Goal: Information Seeking & Learning: Check status

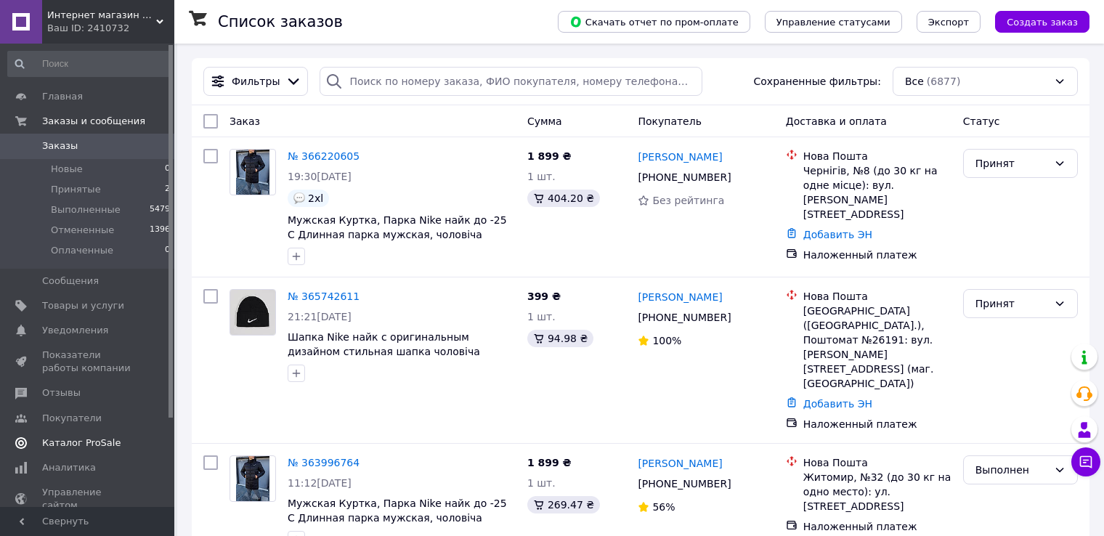
click at [99, 440] on span "Каталог ProSale" at bounding box center [81, 443] width 78 height 13
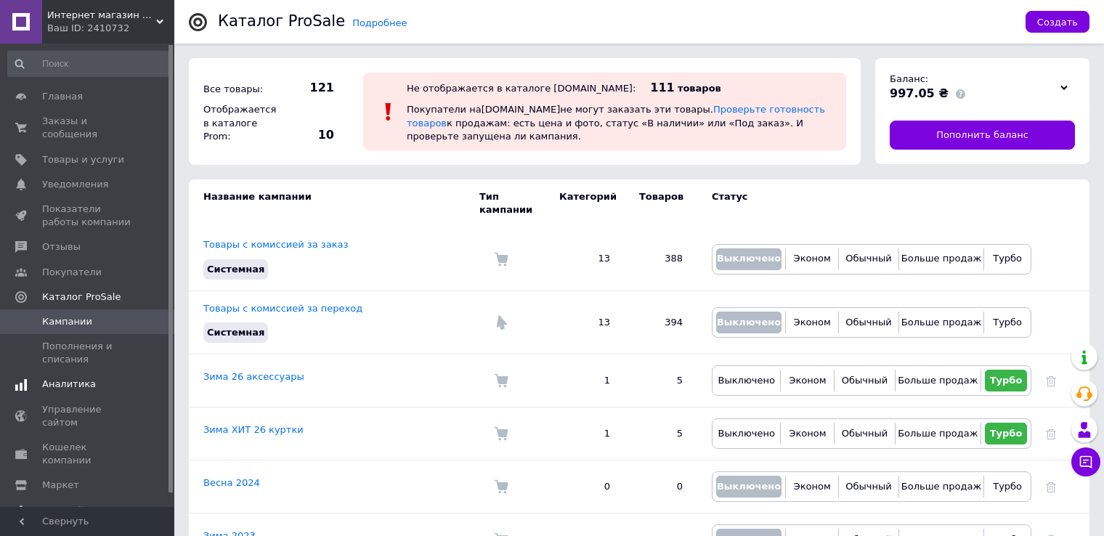
click at [84, 379] on link "Аналитика" at bounding box center [89, 384] width 179 height 25
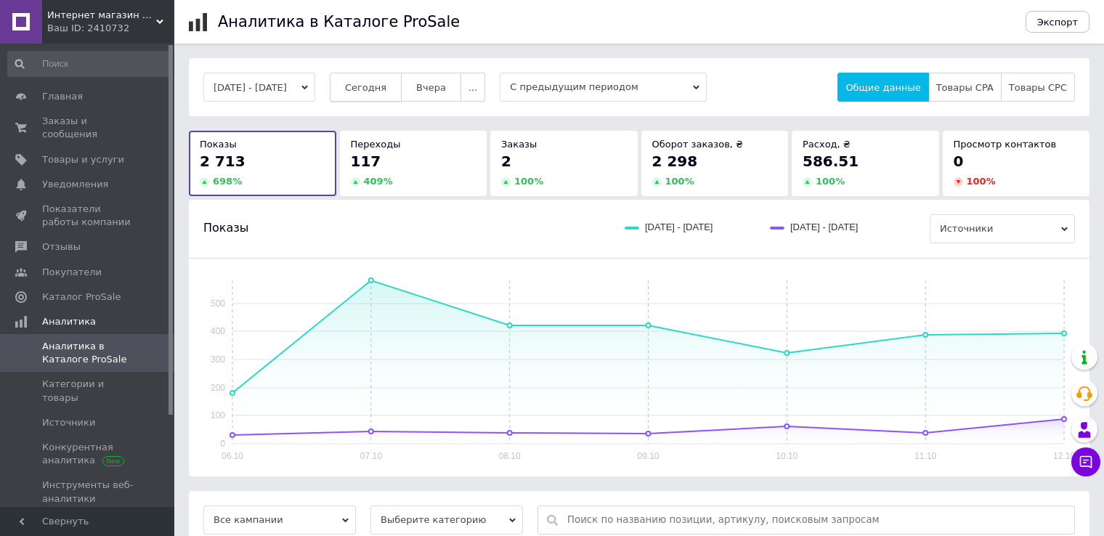
click at [387, 89] on span "Сегодня" at bounding box center [365, 87] width 41 height 11
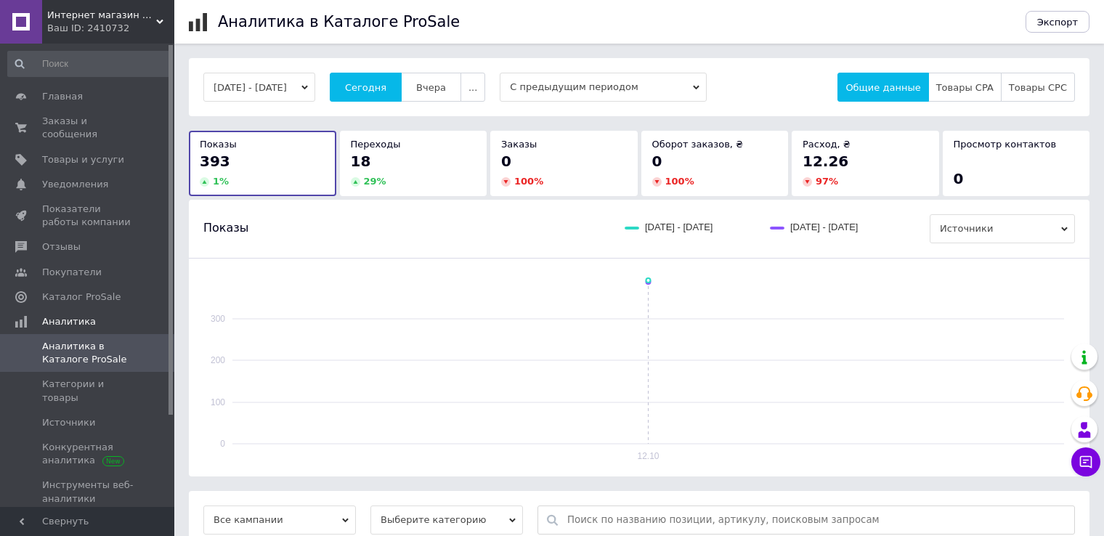
scroll to position [114, 0]
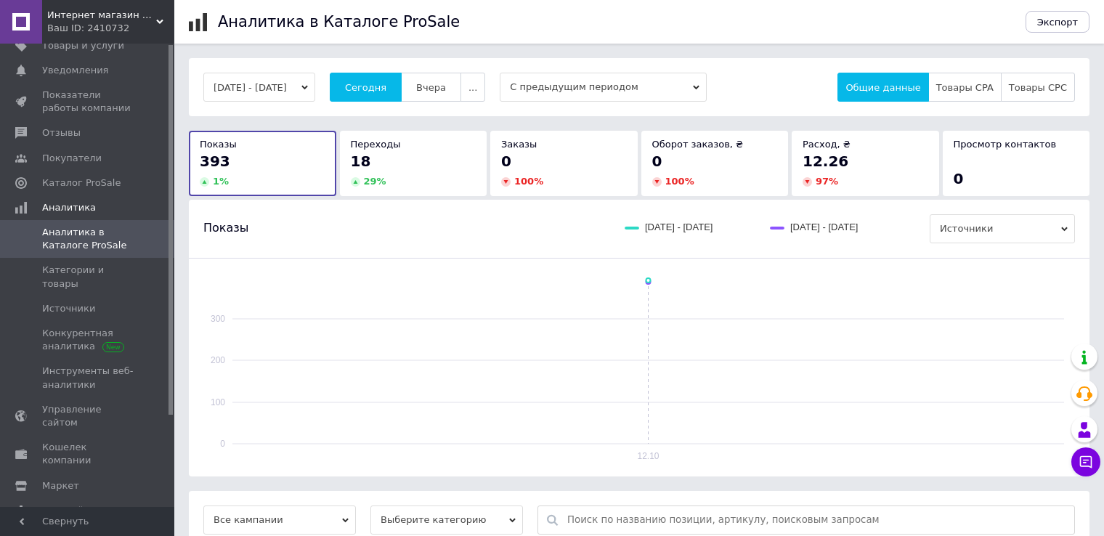
click at [171, 437] on div at bounding box center [171, 275] width 4 height 461
click at [105, 403] on span "Управление сайтом" at bounding box center [88, 416] width 92 height 26
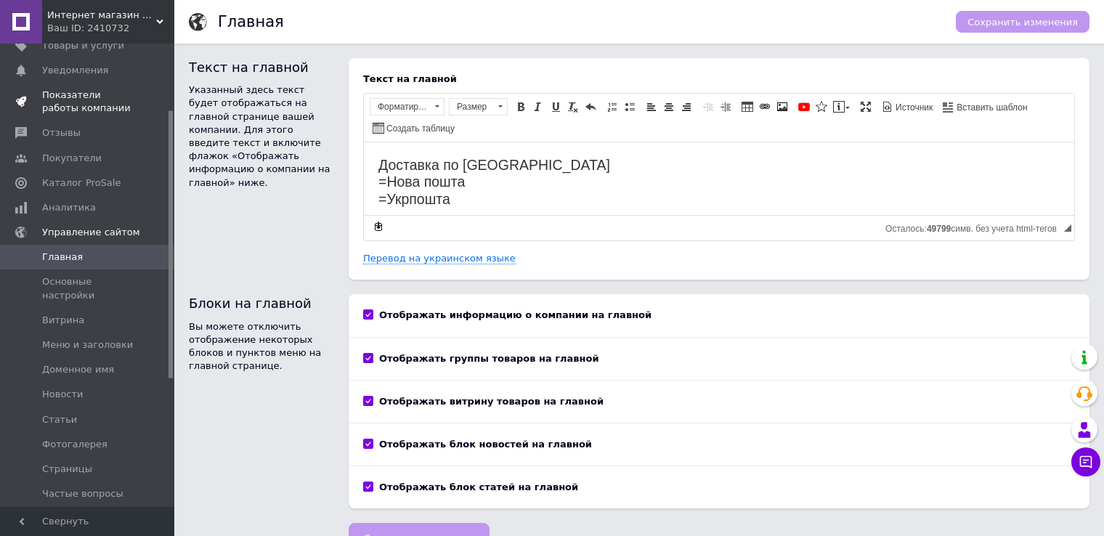
click at [117, 91] on span "Показатели работы компании" at bounding box center [88, 102] width 92 height 26
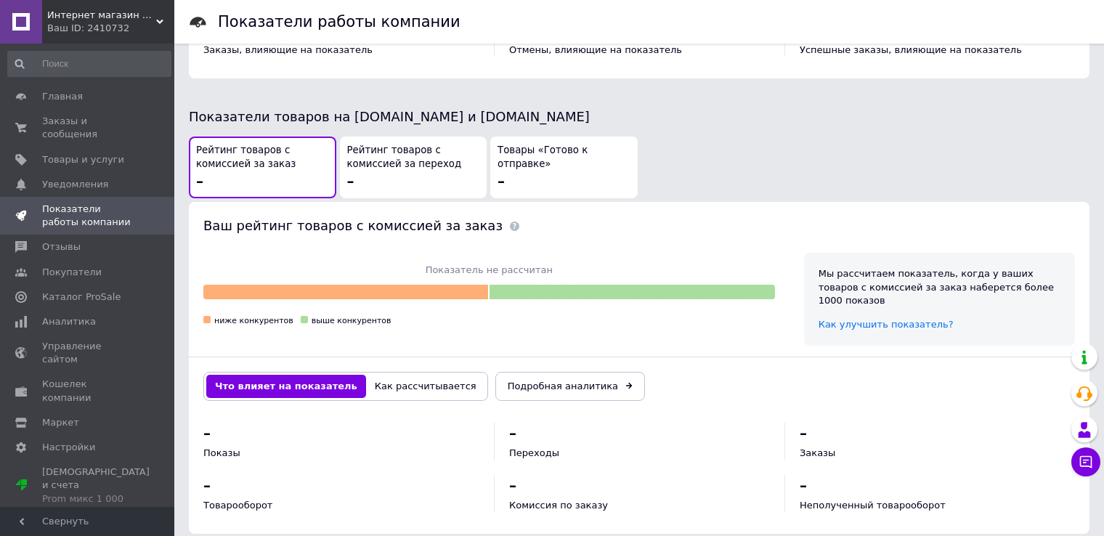
scroll to position [723, 0]
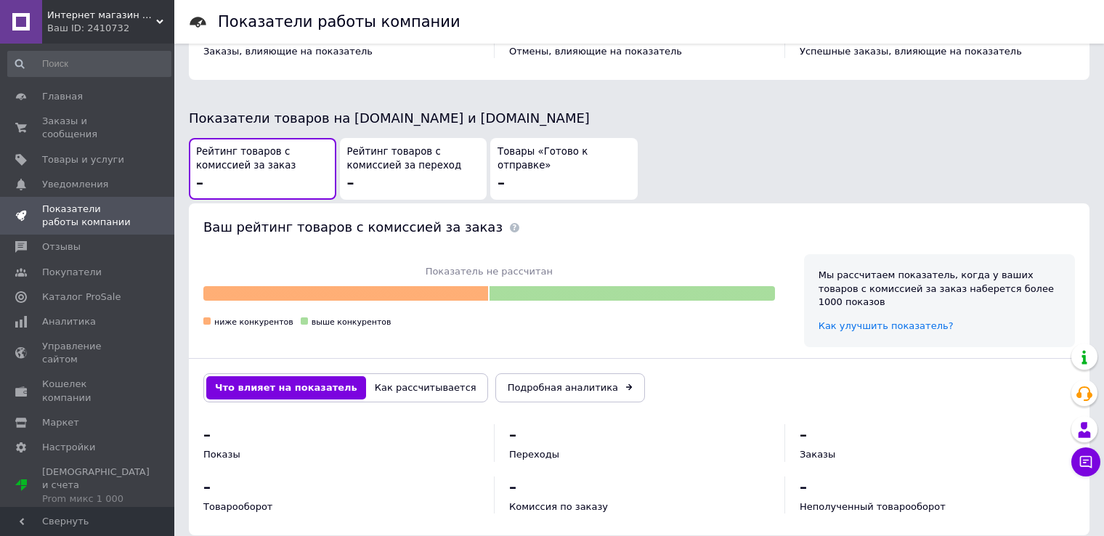
click at [422, 376] on button "Как рассчитывается" at bounding box center [425, 387] width 119 height 23
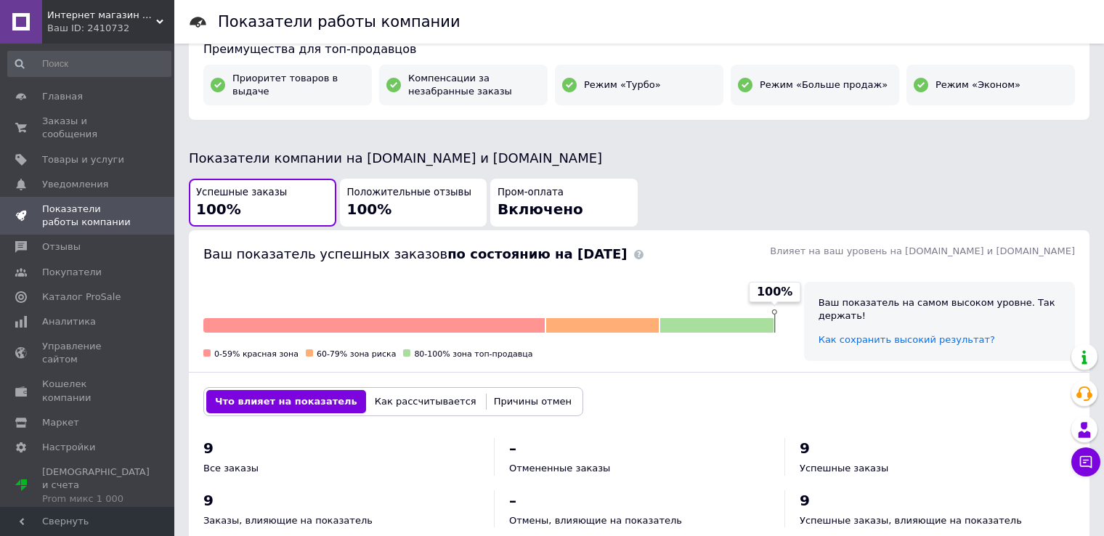
scroll to position [97, 0]
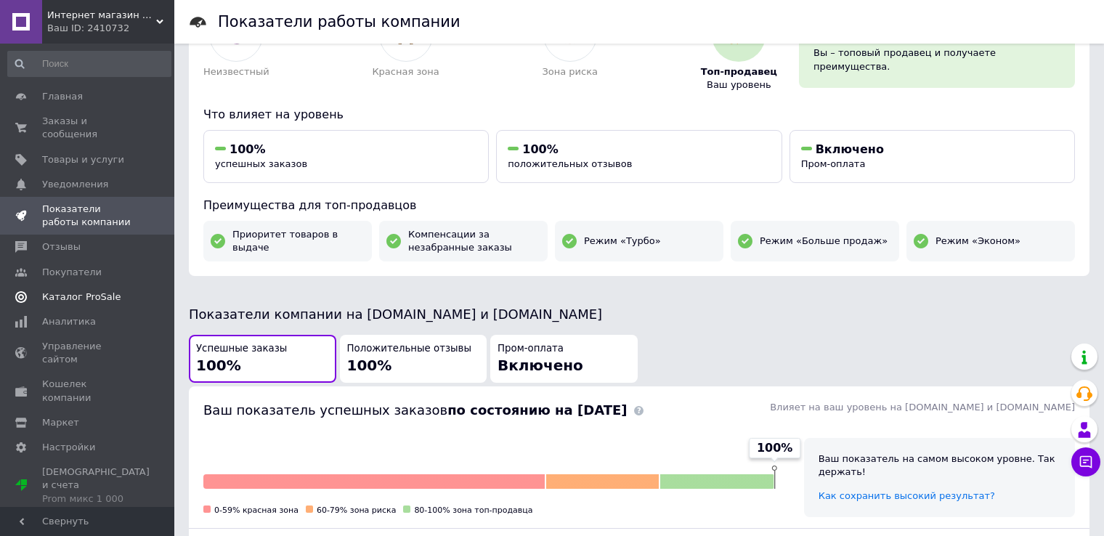
click at [62, 291] on span "Каталог ProSale" at bounding box center [81, 297] width 78 height 13
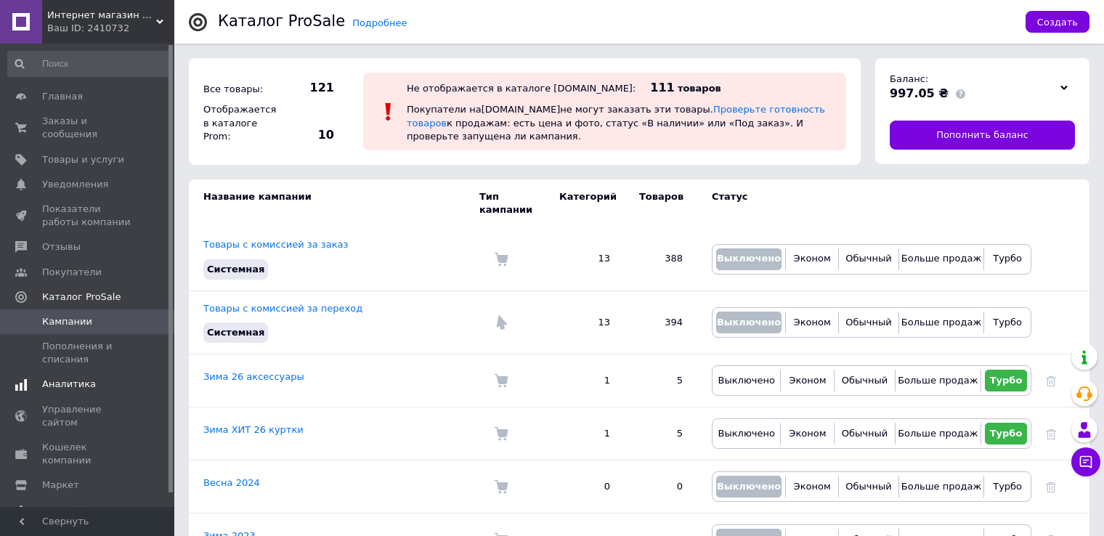
click at [89, 379] on link "Аналитика" at bounding box center [89, 384] width 179 height 25
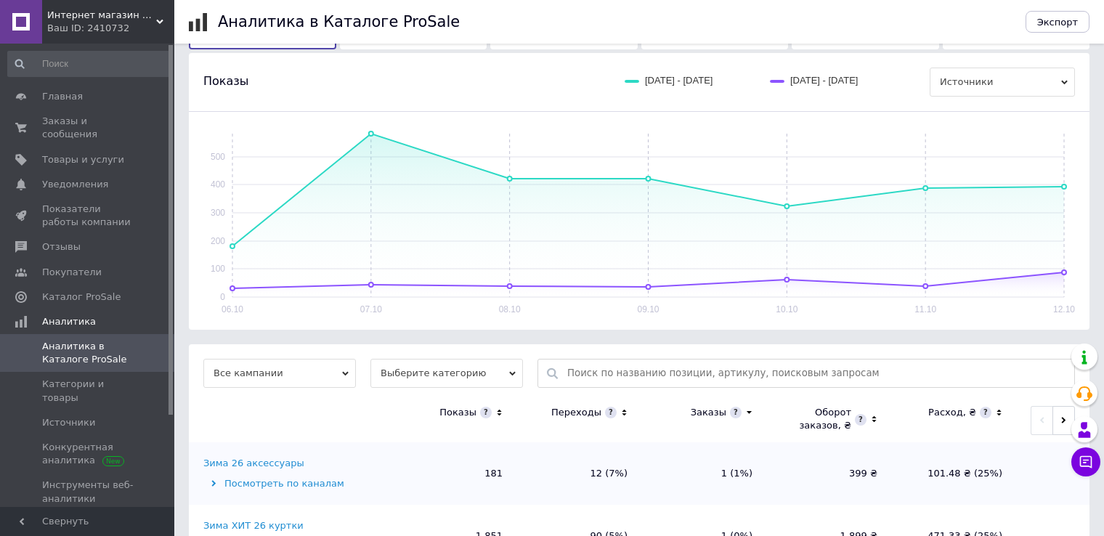
scroll to position [270, 0]
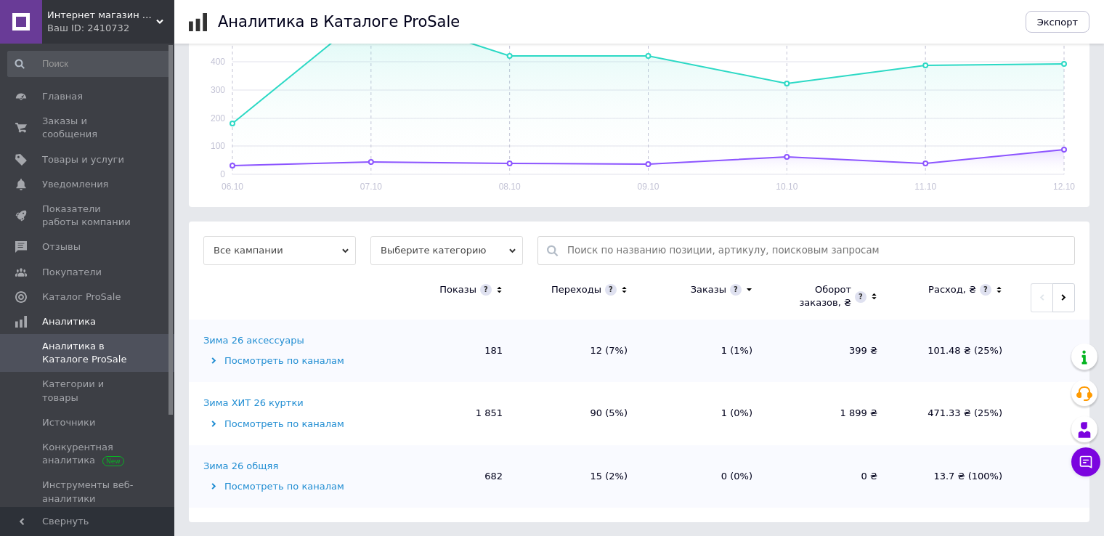
click at [275, 401] on div "Зима ХИТ 26 куртки" at bounding box center [253, 403] width 100 height 13
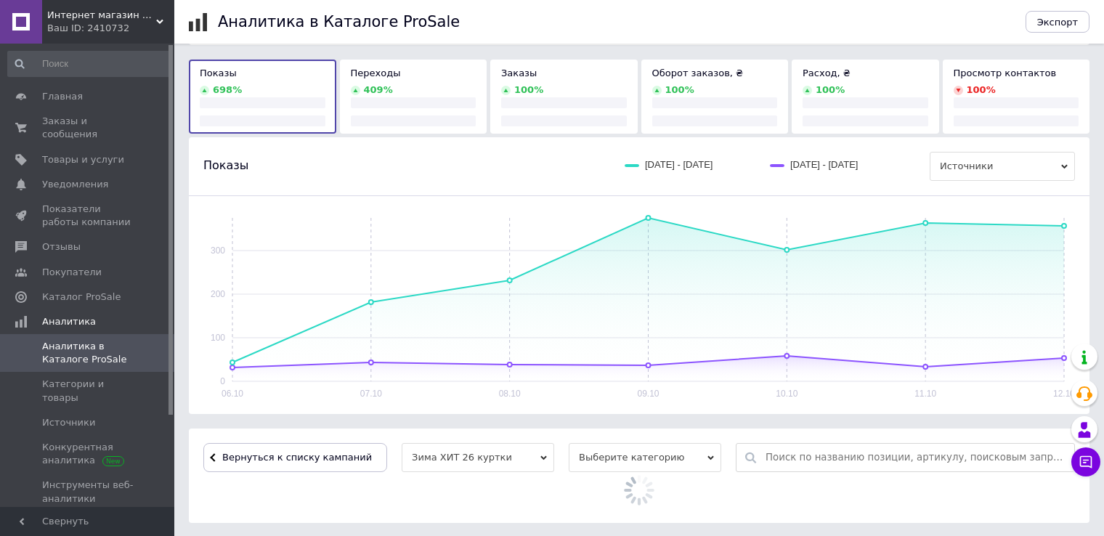
scroll to position [206, 0]
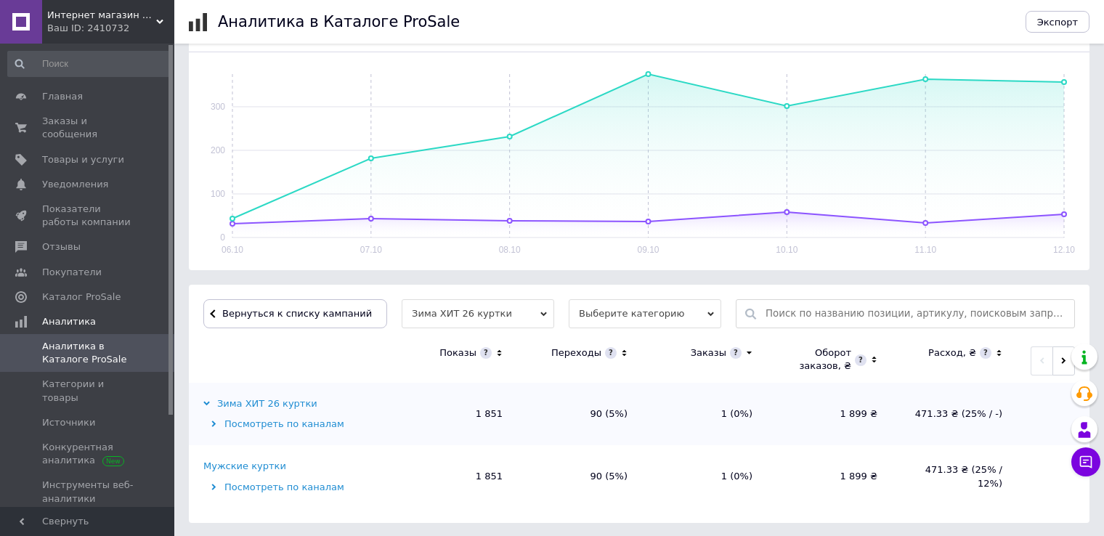
click at [240, 465] on div "Мужские куртки" at bounding box center [244, 466] width 83 height 13
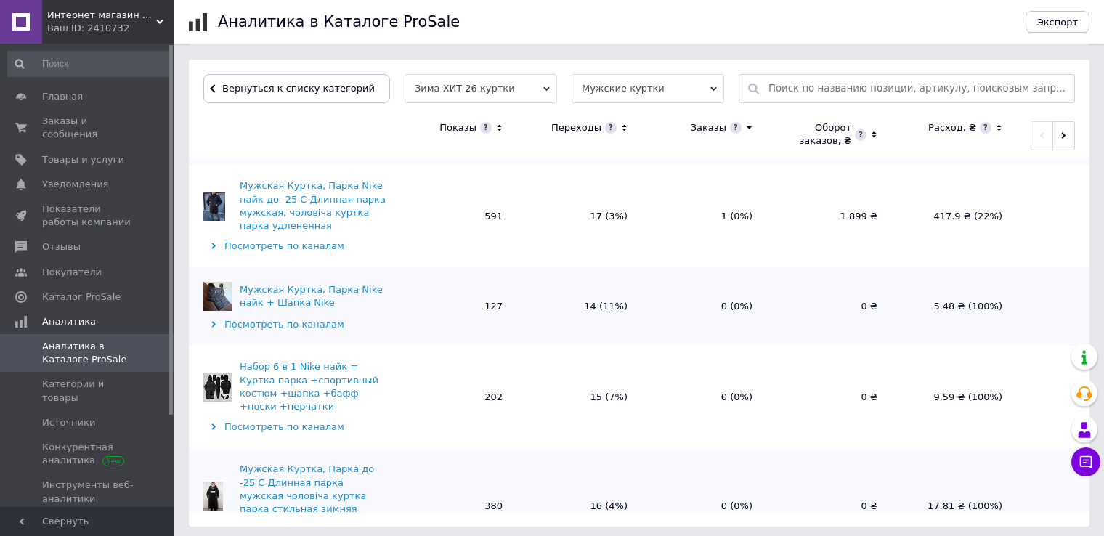
scroll to position [0, 0]
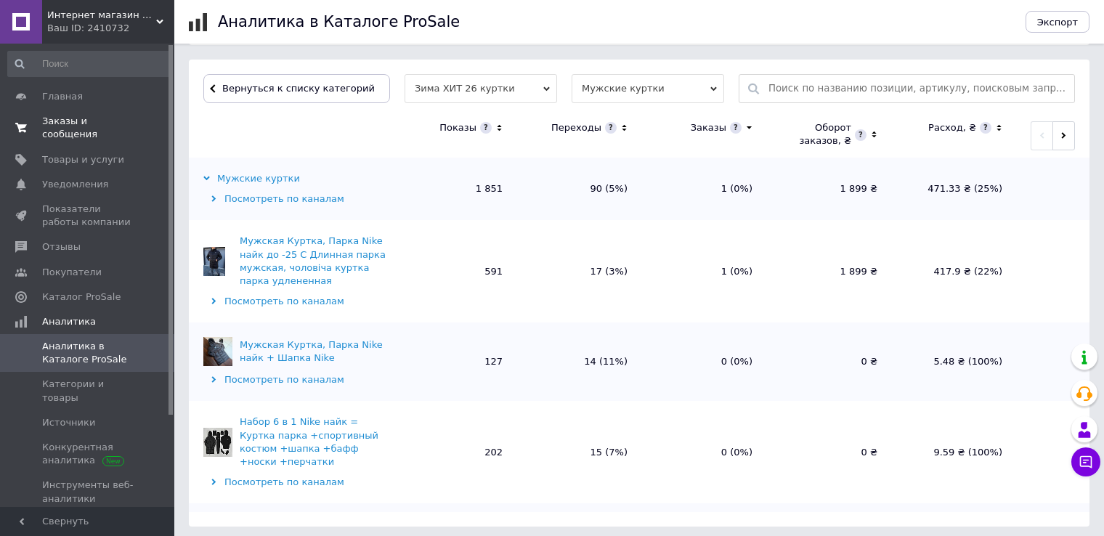
click at [77, 122] on span "Заказы и сообщения" at bounding box center [88, 128] width 92 height 26
